Goal: Complete application form

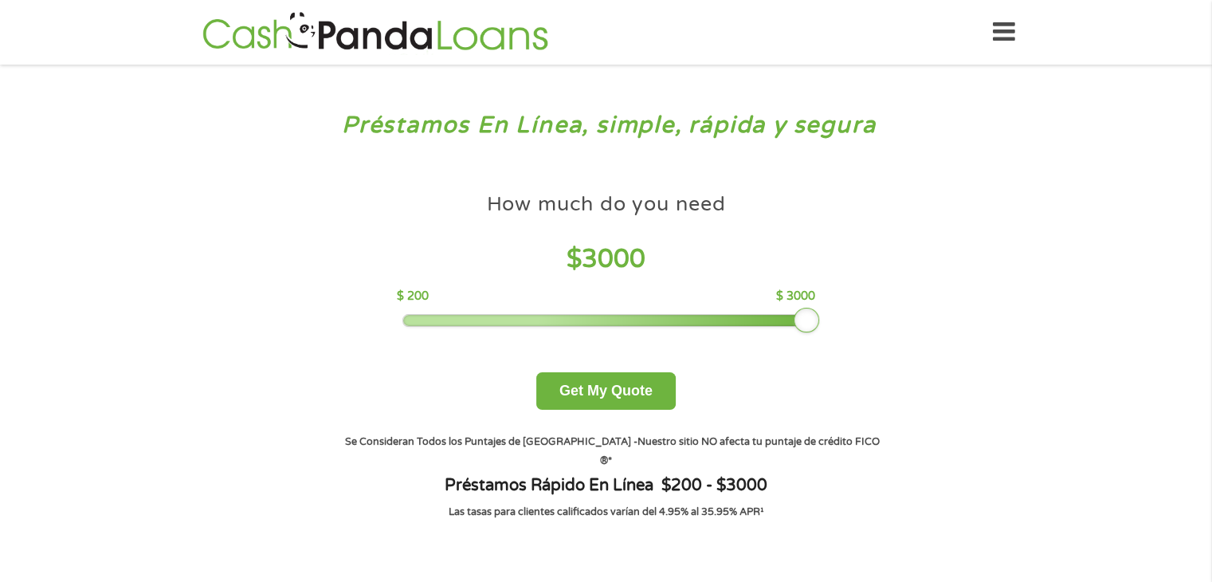
drag, startPoint x: 518, startPoint y: 320, endPoint x: 871, endPoint y: 320, distance: 353.1
click at [873, 320] on div "How much do you need $ 3000 $ 200 $ 3000 Get My Quote" at bounding box center [606, 297] width 558 height 225
click at [631, 399] on button "Get My Quote" at bounding box center [606, 390] width 140 height 37
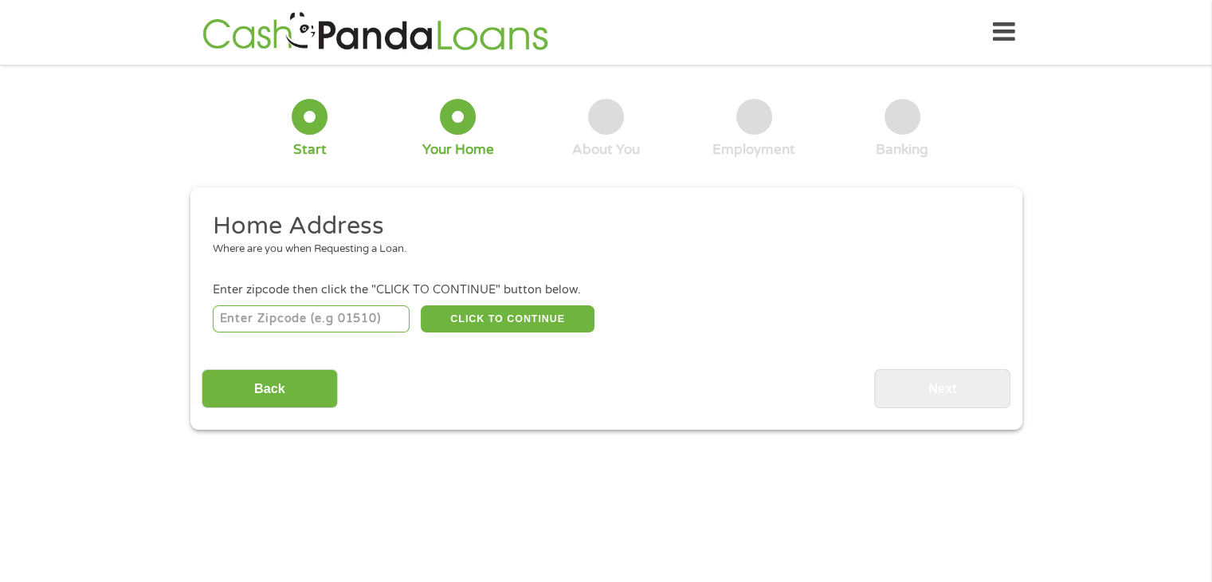
click at [338, 332] on input "number" at bounding box center [311, 318] width 197 height 27
type input "33129"
click at [548, 315] on button "CLICK TO CONTINUE" at bounding box center [508, 318] width 174 height 27
type input "33129"
type input "Miami"
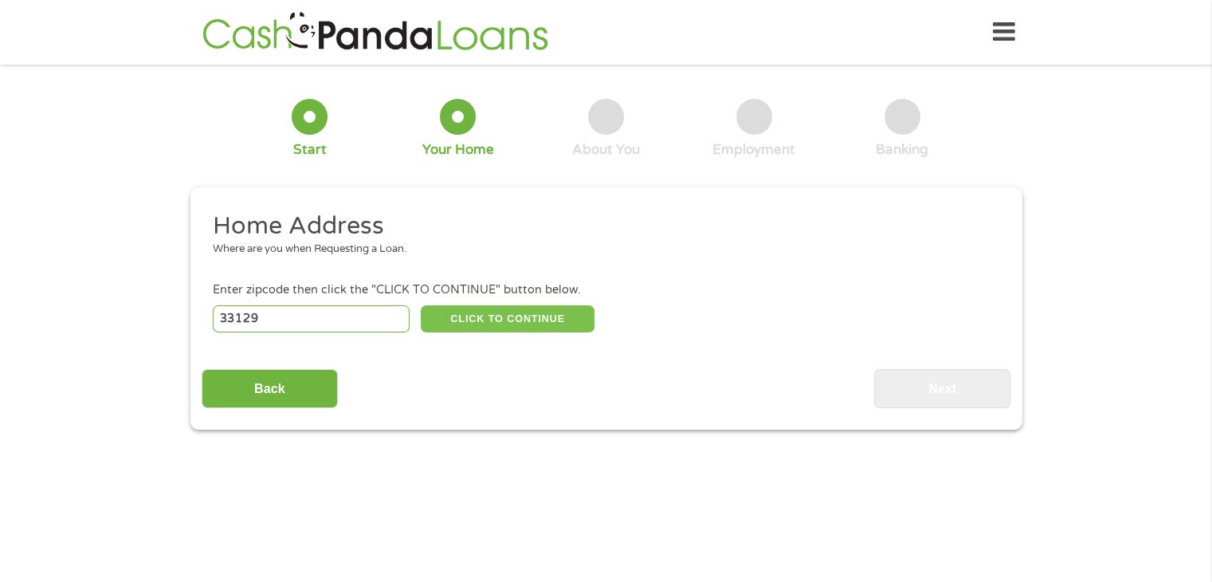
select select "Florida"
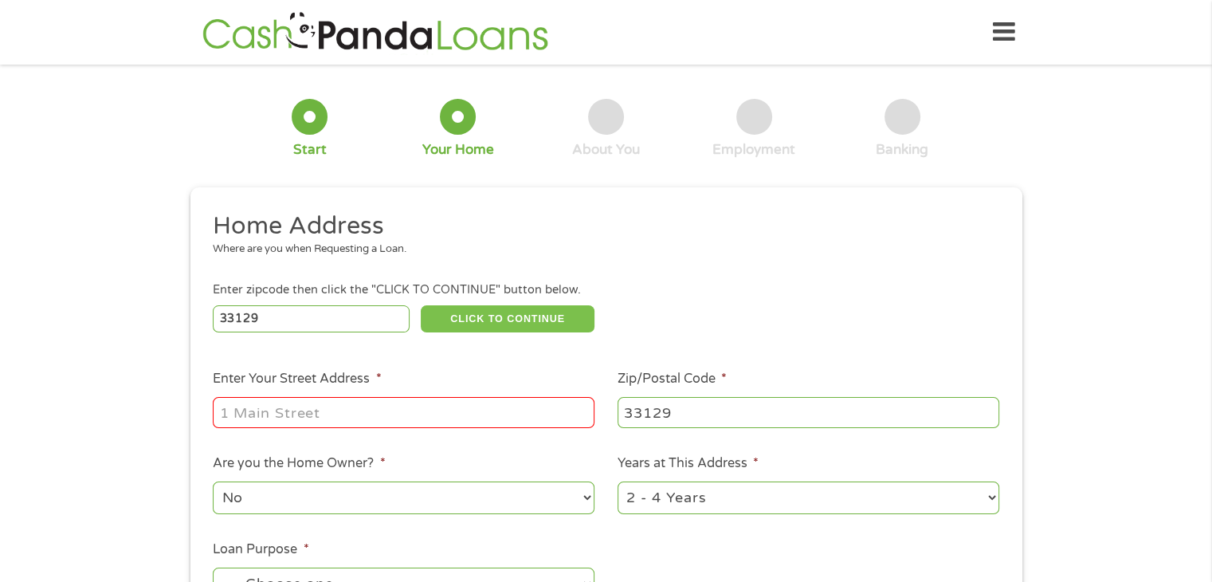
scroll to position [80, 0]
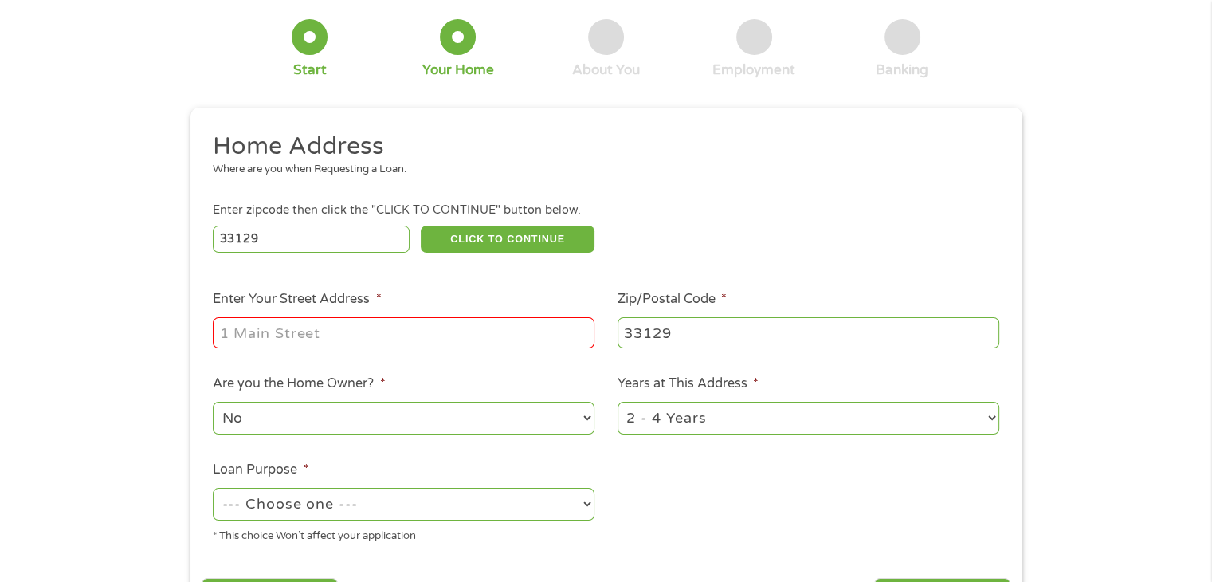
click at [528, 348] on input "Enter Your Street Address *" at bounding box center [404, 332] width 382 height 30
type input "1865 Brickell Ave Apt A1102"
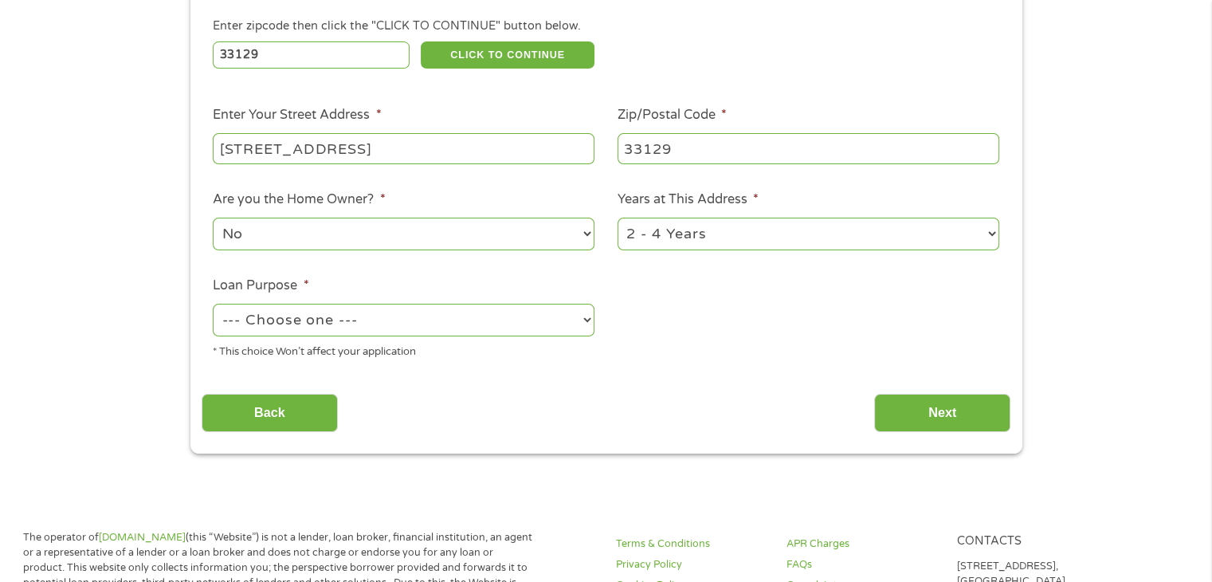
scroll to position [319, 0]
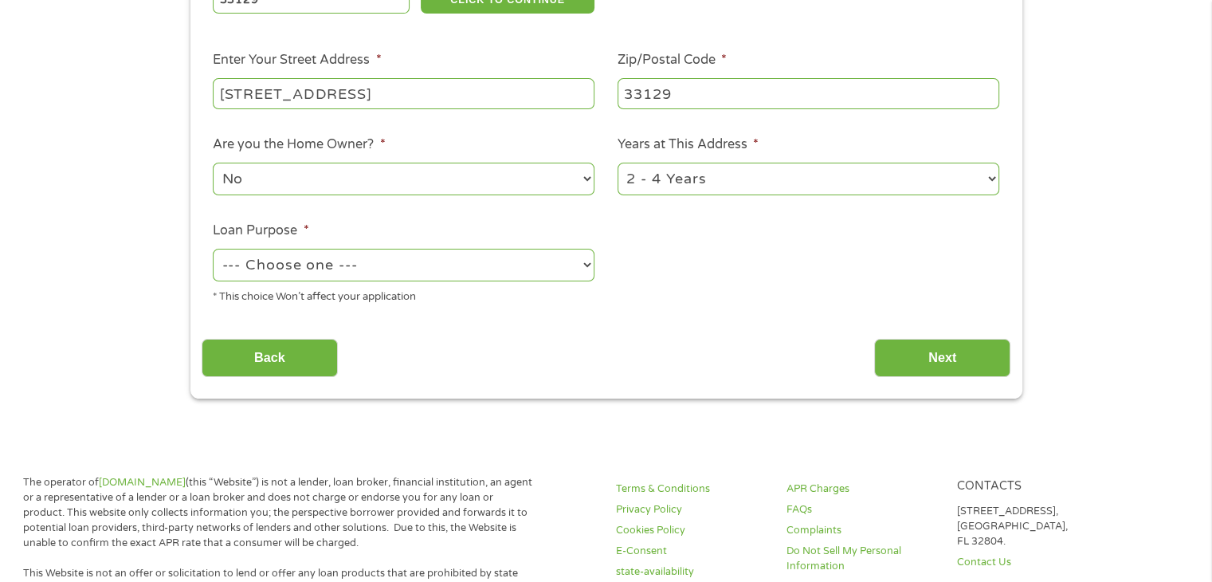
click at [348, 188] on select "No Yes" at bounding box center [404, 179] width 382 height 33
click at [405, 272] on select "--- Choose one --- Pay Bills Debt Consolidation Home Improvement Major Purchase…" at bounding box center [404, 265] width 382 height 33
select select "other"
click at [213, 250] on select "--- Choose one --- Pay Bills Debt Consolidation Home Improvement Major Purchase…" at bounding box center [404, 265] width 382 height 33
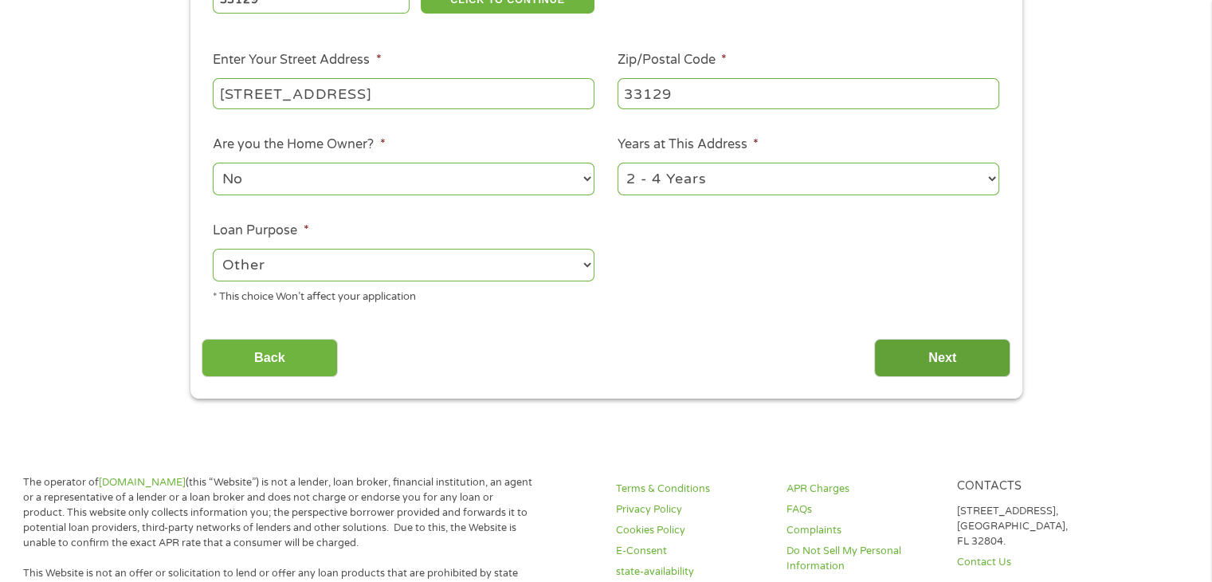
click at [922, 358] on input "Next" at bounding box center [942, 358] width 136 height 39
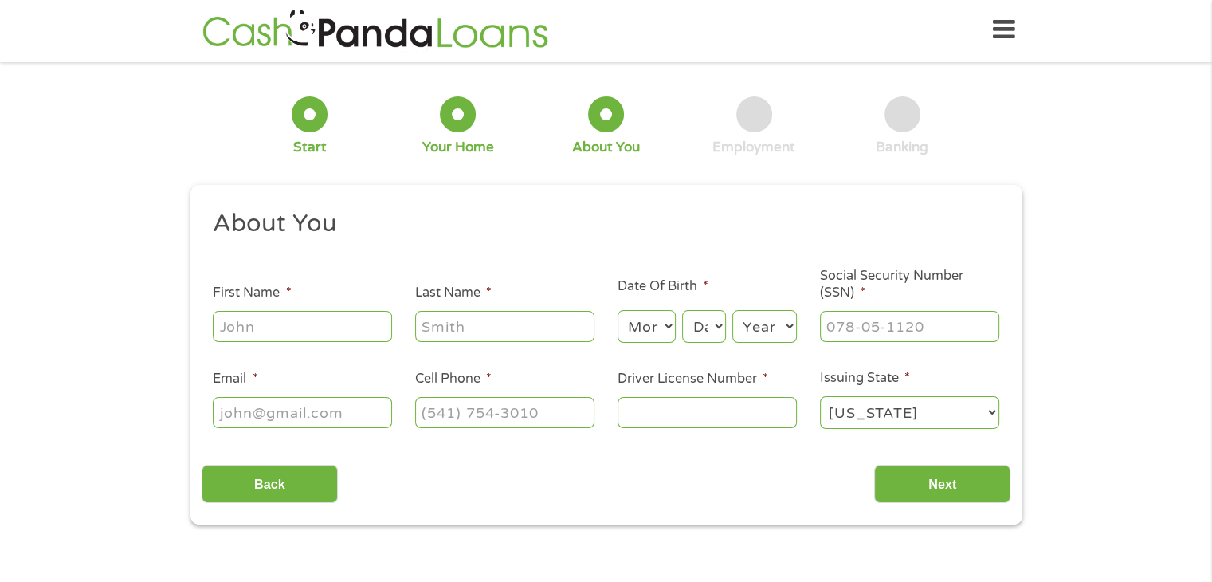
scroll to position [0, 0]
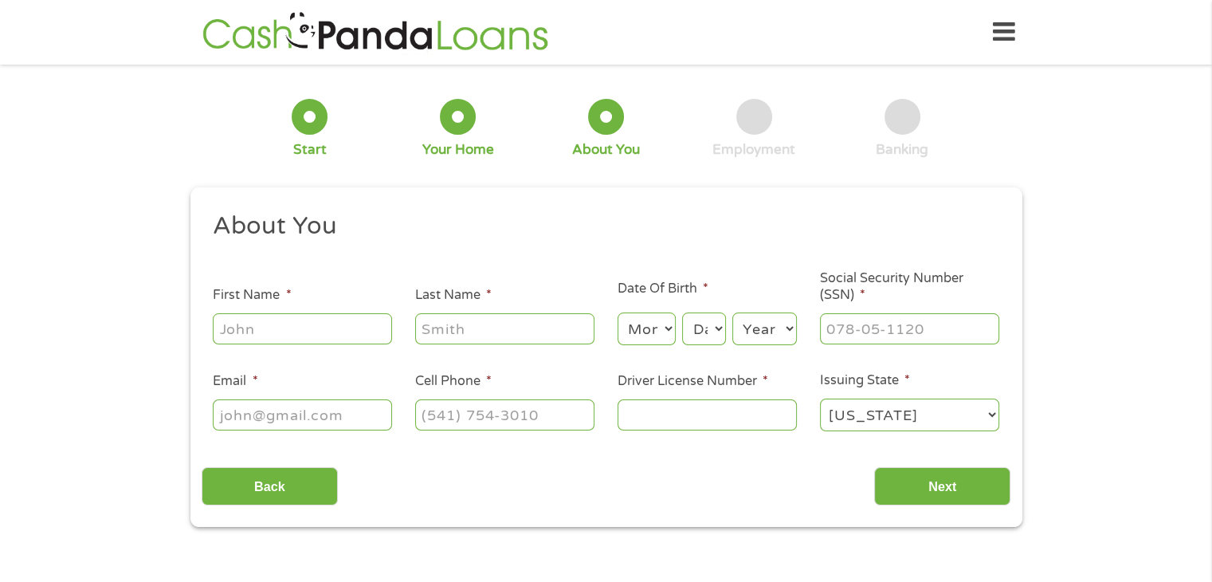
click at [290, 344] on input "First Name *" at bounding box center [302, 328] width 179 height 30
type input "lara"
type input "geppi"
select select "12"
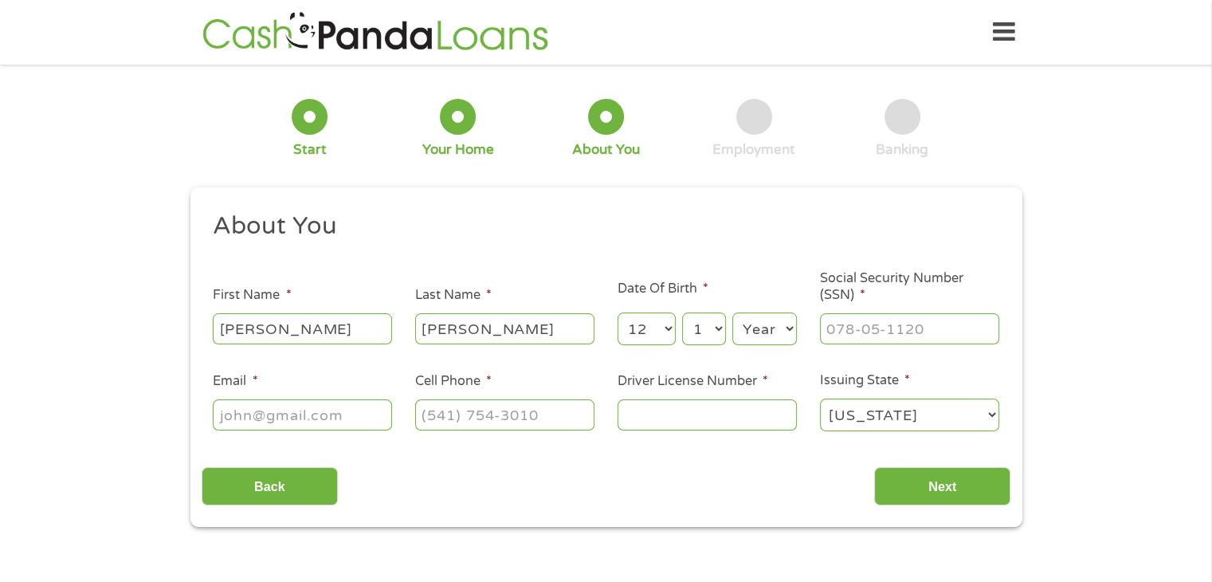
select select "10"
select select "2003"
type input "792-16-9697"
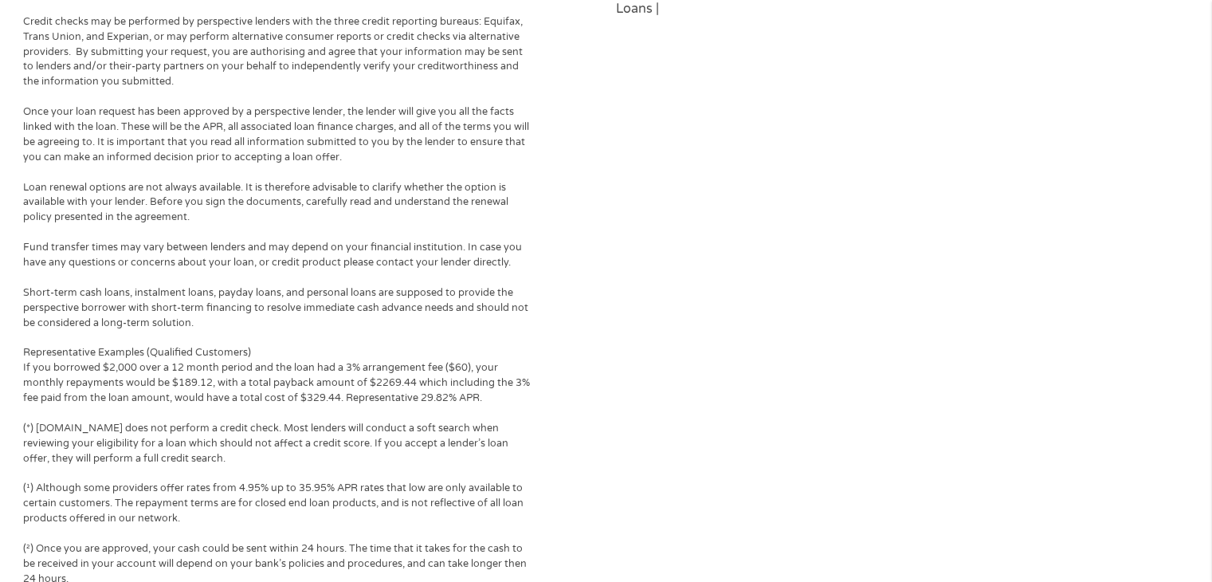
scroll to position [3932, 0]
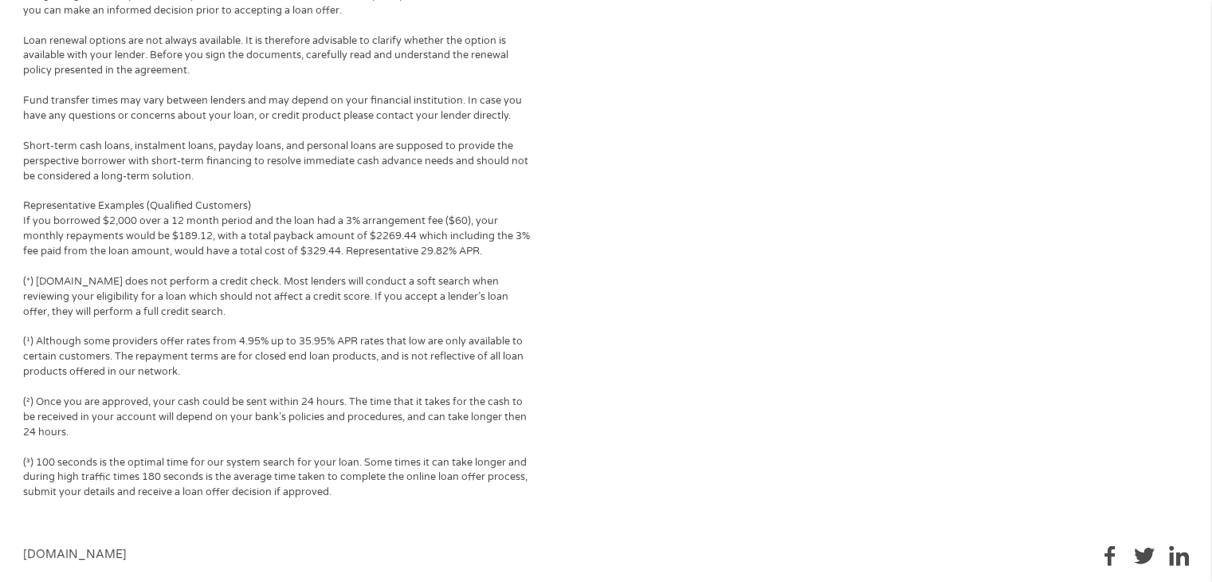
click at [1114, 546] on img at bounding box center [1110, 556] width 20 height 20
